Goal: Find specific page/section: Find specific page/section

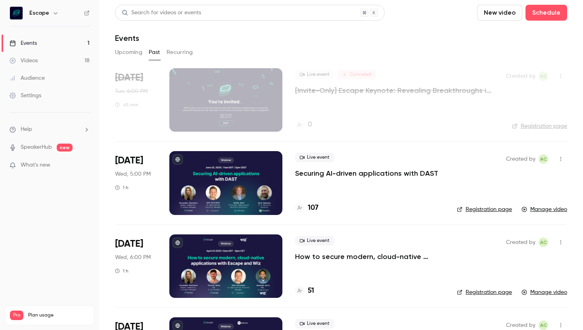
click at [132, 48] on button "Upcoming" at bounding box center [128, 52] width 27 height 13
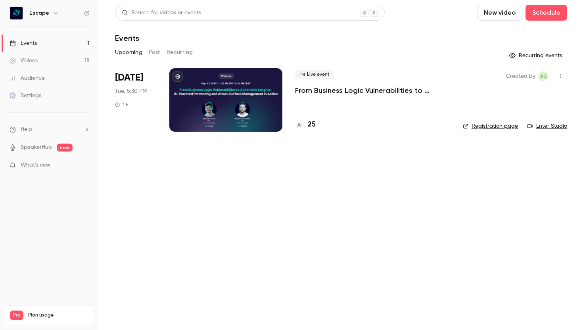
click at [201, 83] on div at bounding box center [225, 99] width 113 height 63
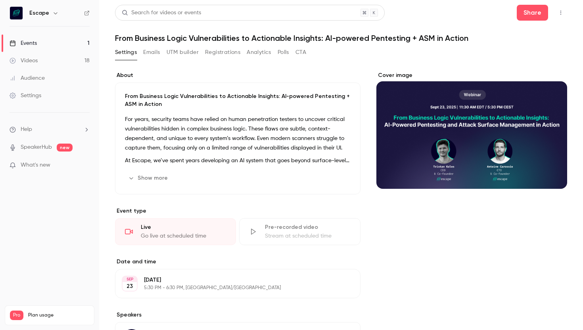
click at [223, 55] on button "Registrations" at bounding box center [222, 52] width 35 height 13
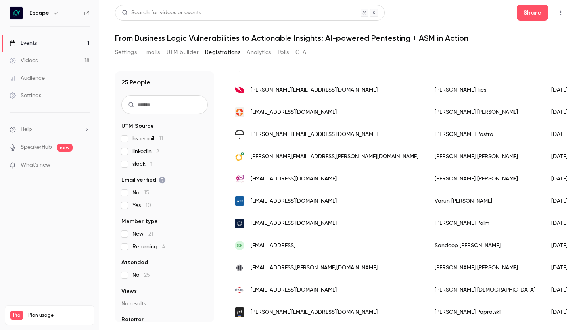
scroll to position [191, 0]
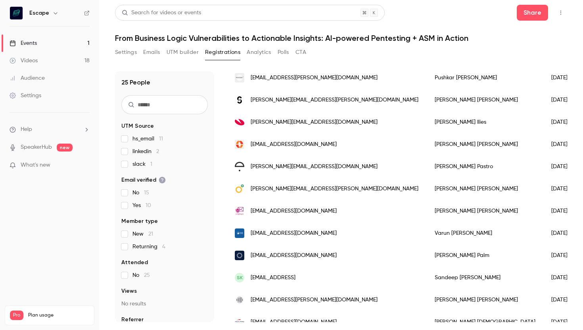
click at [259, 51] on button "Analytics" at bounding box center [259, 52] width 25 height 13
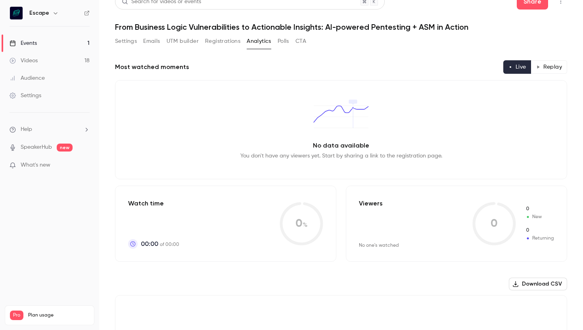
scroll to position [11, 0]
click at [225, 37] on button "Registrations" at bounding box center [222, 41] width 35 height 13
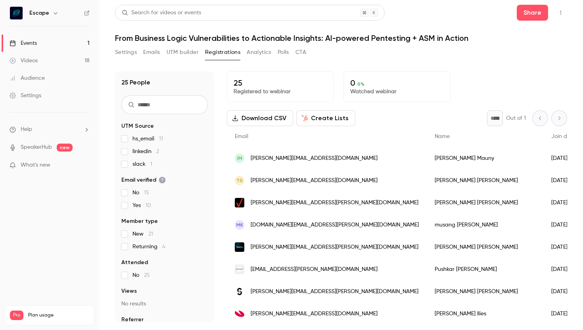
click at [121, 55] on button "Settings" at bounding box center [126, 52] width 22 height 13
